Goal: Navigation & Orientation: Find specific page/section

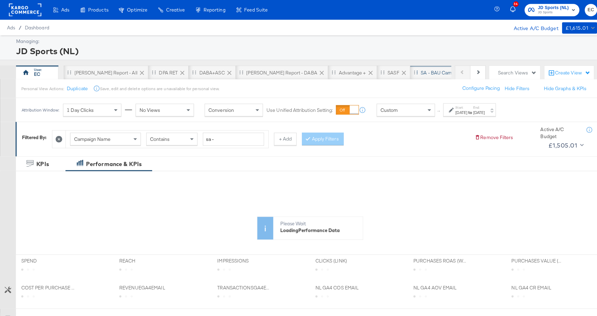
scroll to position [0, 132]
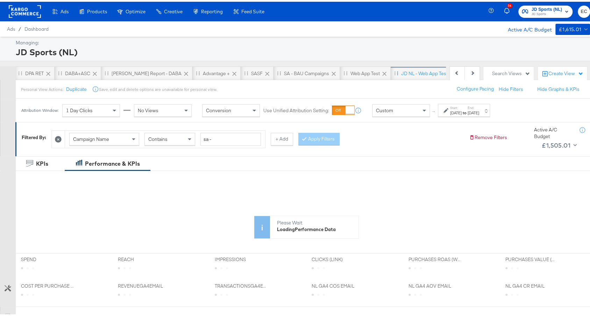
click at [401, 72] on div "JD NL - Web App Test" at bounding box center [424, 72] width 47 height 7
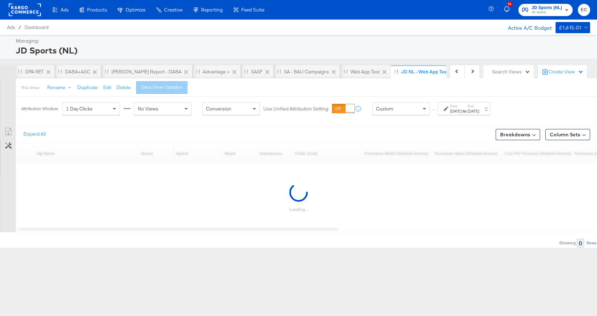
scroll to position [0, 125]
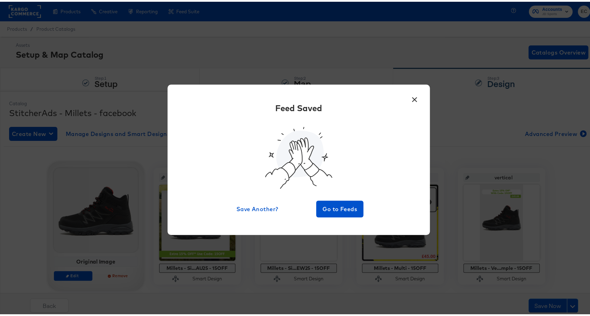
click at [408, 96] on button "×" at bounding box center [414, 96] width 13 height 13
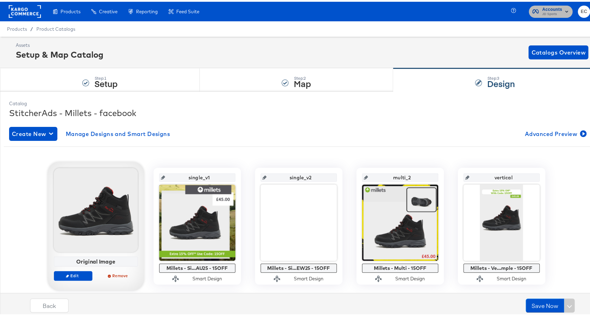
click at [551, 7] on span "Accounts" at bounding box center [552, 7] width 20 height 7
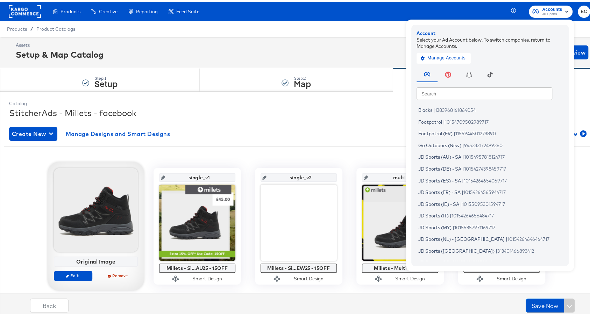
click at [483, 88] on input "text" at bounding box center [484, 91] width 136 height 13
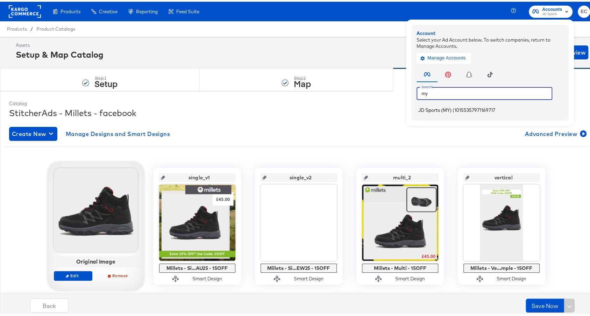
type input "my"
click at [480, 106] on span "10155357971169717" at bounding box center [474, 109] width 41 height 6
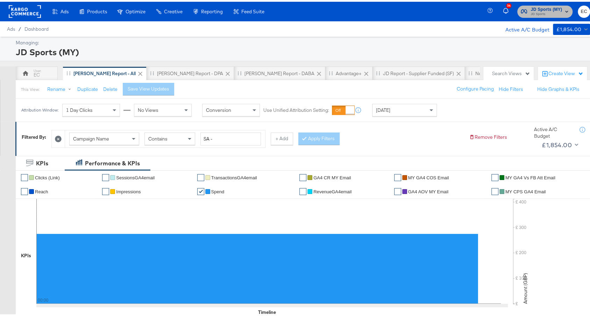
click at [531, 11] on span "JD Sports" at bounding box center [545, 13] width 31 height 6
